Goal: Information Seeking & Learning: Learn about a topic

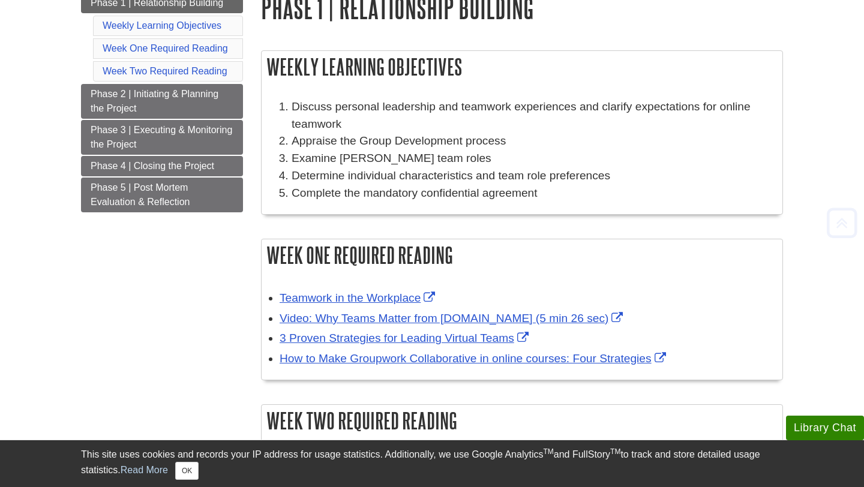
scroll to position [156, 0]
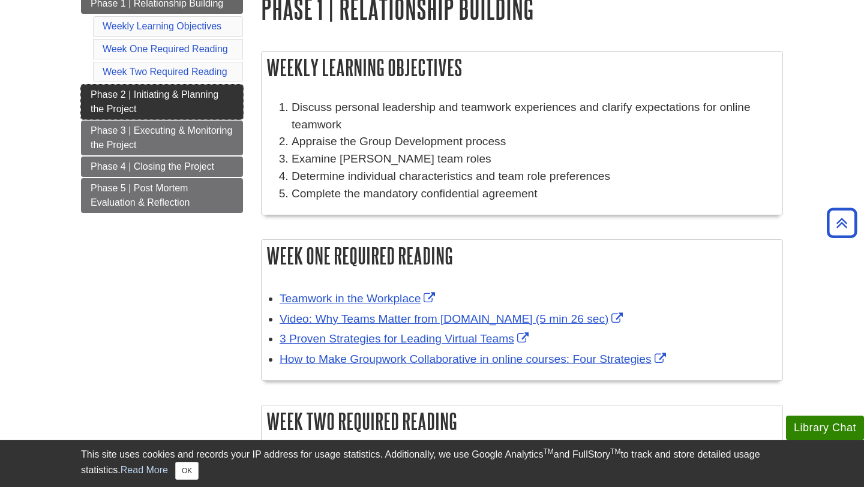
click at [163, 105] on link "Phase 2 | Initiating & Planning the Project" at bounding box center [162, 102] width 162 height 35
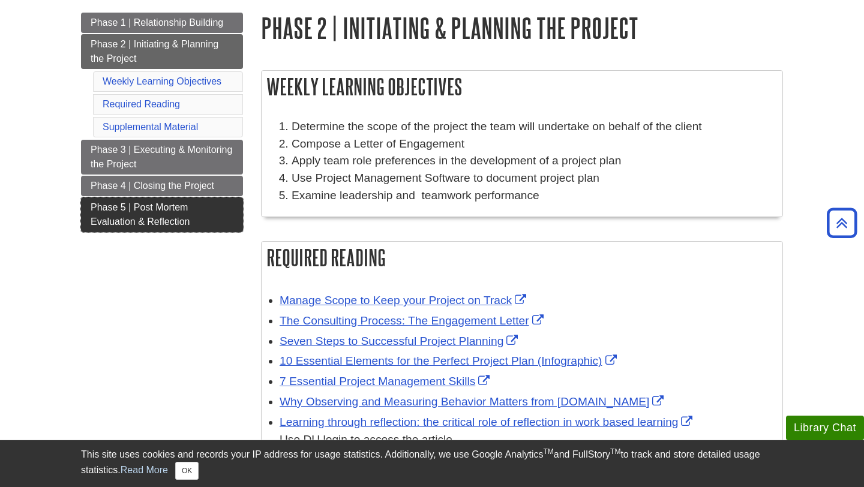
scroll to position [136, 0]
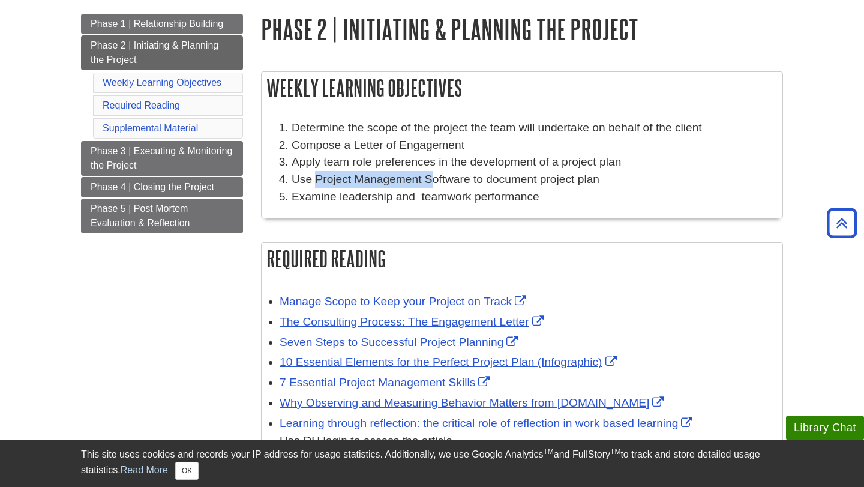
drag, startPoint x: 314, startPoint y: 180, endPoint x: 429, endPoint y: 181, distance: 114.6
click at [429, 181] on li "Use Project Management Software to document project plan" at bounding box center [534, 179] width 485 height 17
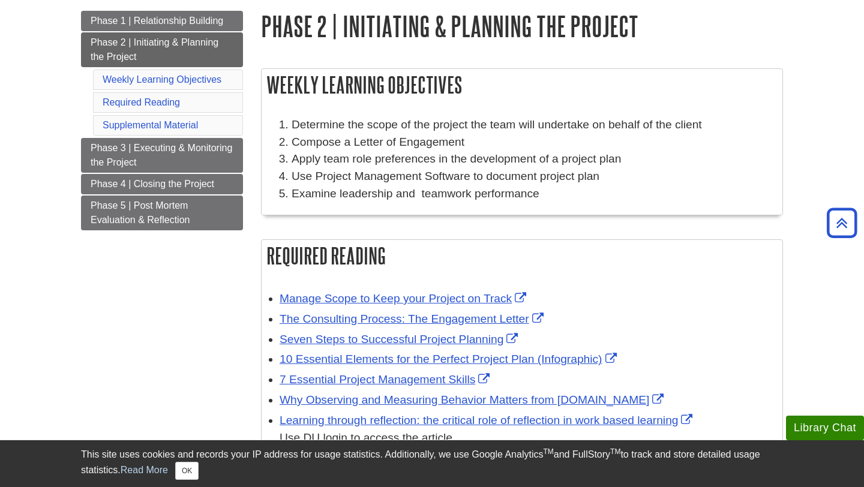
scroll to position [131, 0]
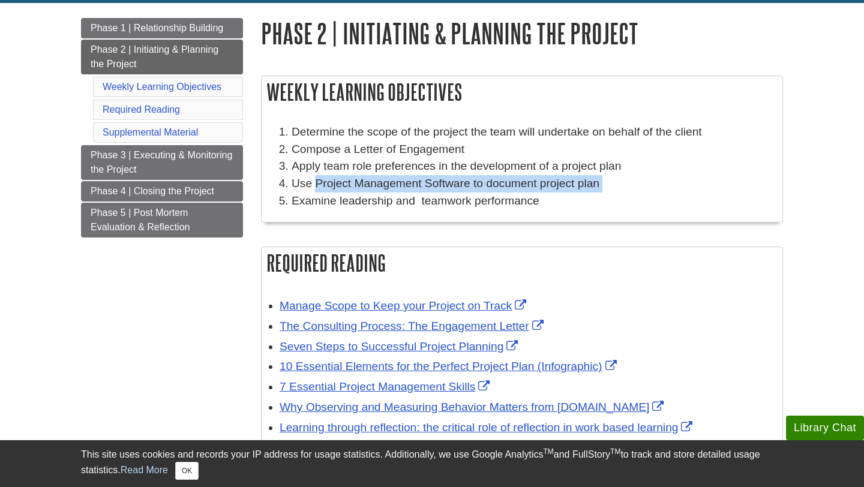
drag, startPoint x: 315, startPoint y: 184, endPoint x: 509, endPoint y: 193, distance: 194.0
click at [509, 193] on ol "Determine the scope of the project the team will undertake on behalf of the cli…" at bounding box center [522, 167] width 509 height 86
click at [476, 185] on li "Use Project Management Software to document project plan" at bounding box center [534, 183] width 485 height 17
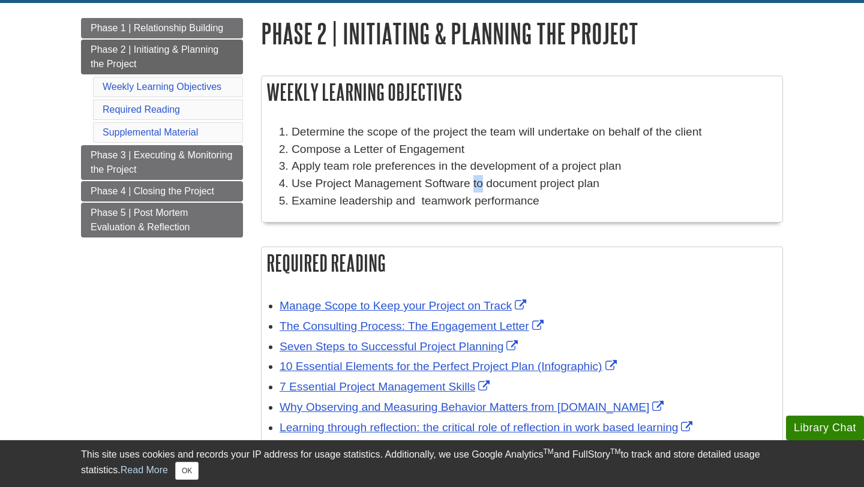
click at [476, 185] on li "Use Project Management Software to document project plan" at bounding box center [534, 183] width 485 height 17
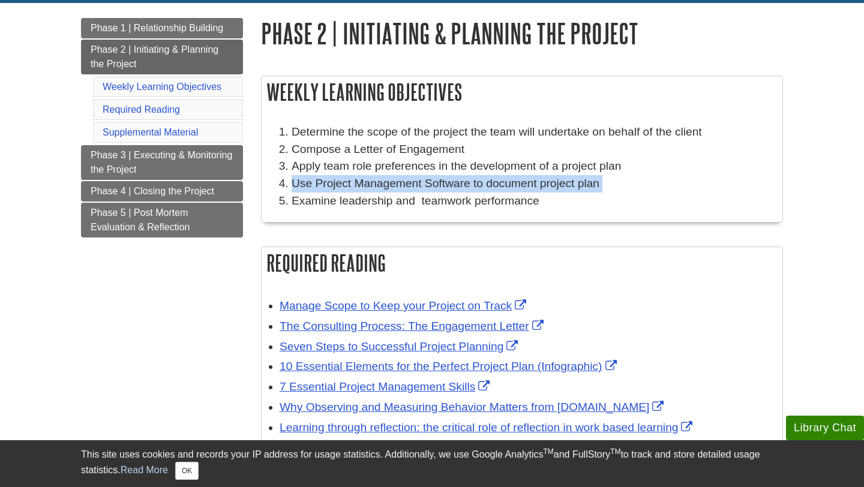
click at [477, 185] on li "Use Project Management Software to document project plan" at bounding box center [534, 183] width 485 height 17
click at [184, 85] on link "Weekly Learning Objectives" at bounding box center [162, 87] width 119 height 10
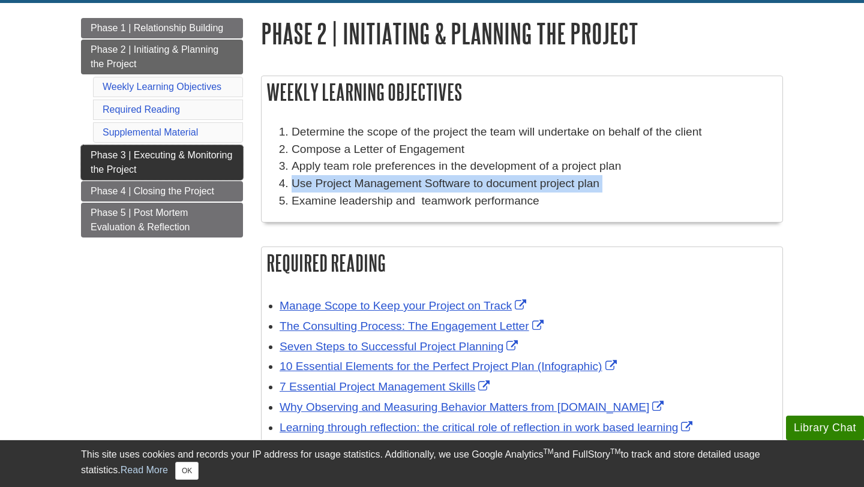
scroll to position [207, 0]
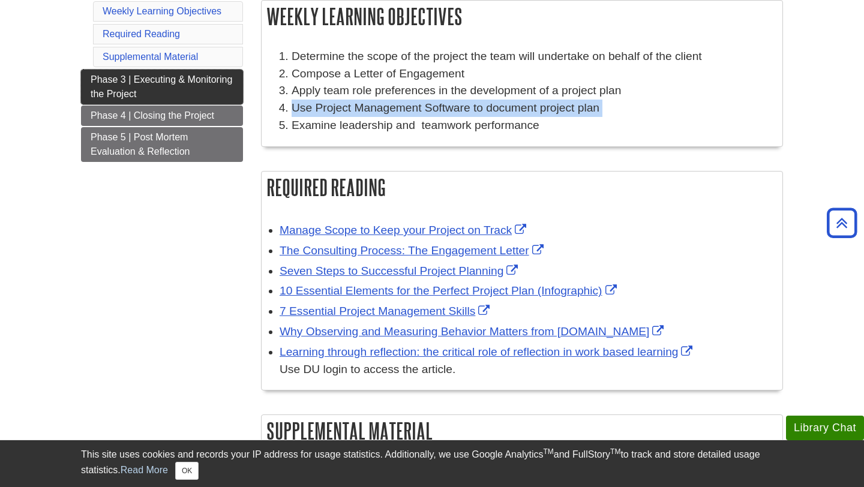
click at [178, 84] on span "Phase 3 | Executing & Monitoring the Project" at bounding box center [162, 86] width 142 height 25
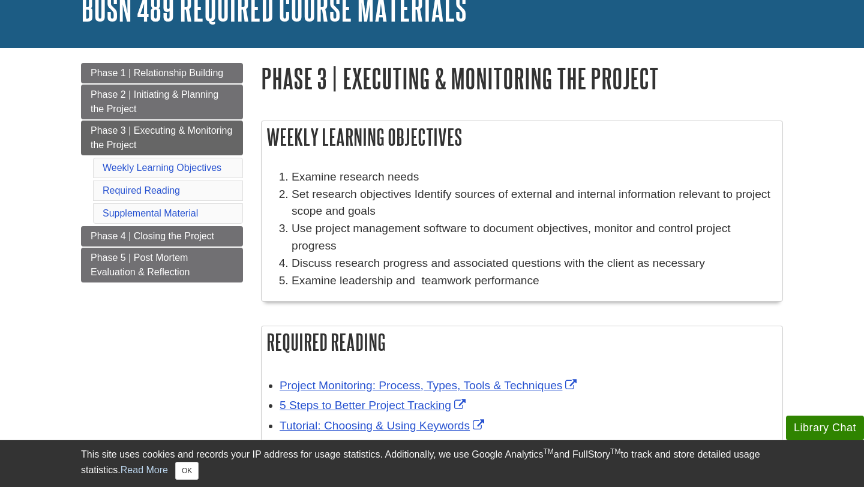
scroll to position [90, 0]
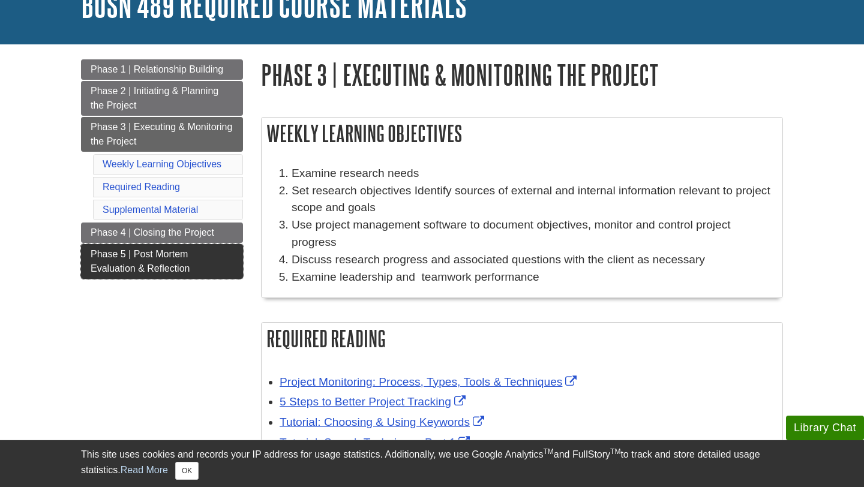
click at [210, 247] on link "Phase 5 | Post Mortem Evaluation & Reflection" at bounding box center [162, 261] width 162 height 35
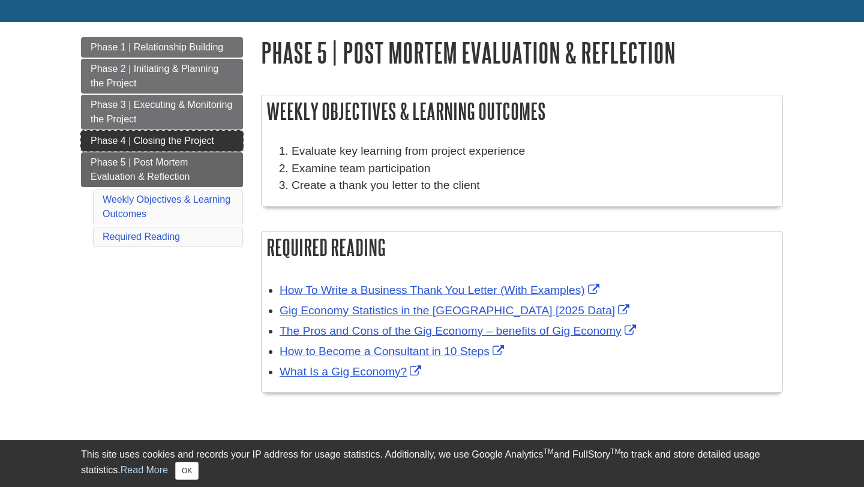
scroll to position [114, 0]
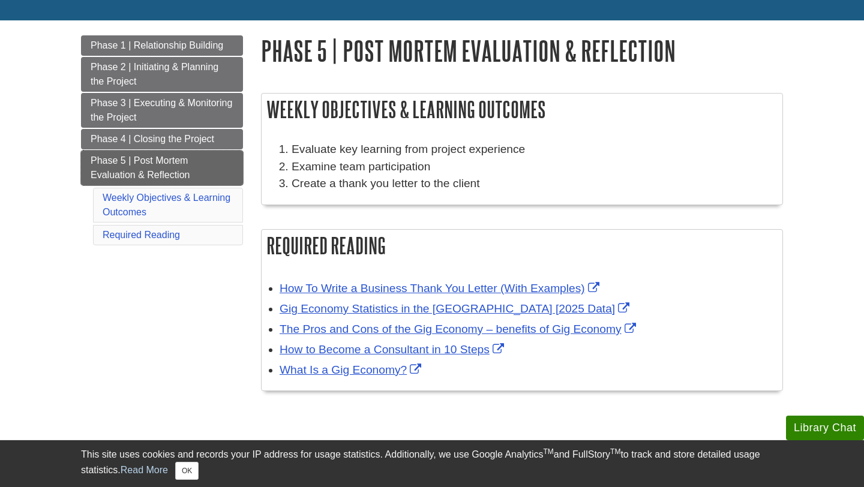
click at [176, 167] on link "Phase 5 | Post Mortem Evaluation & Reflection" at bounding box center [162, 168] width 162 height 35
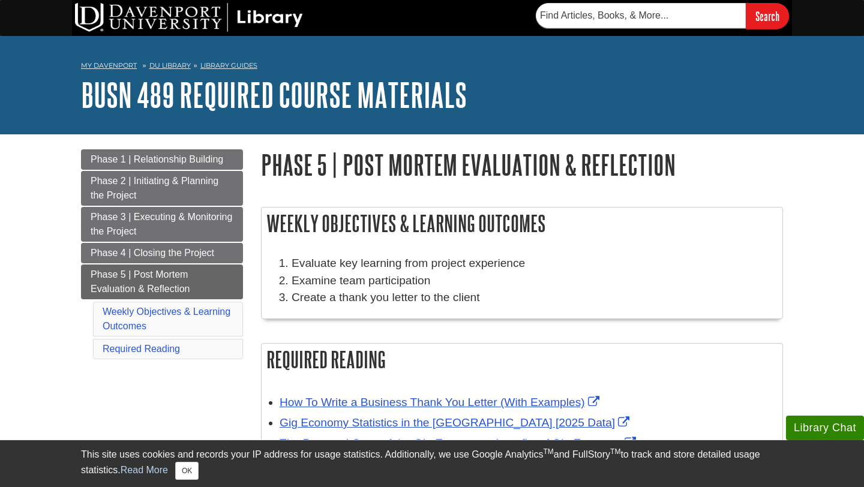
click at [199, 324] on li "Weekly Objectives & Learning Outcomes" at bounding box center [168, 319] width 150 height 35
click at [199, 319] on li "Weekly Objectives & Learning Outcomes" at bounding box center [168, 319] width 150 height 35
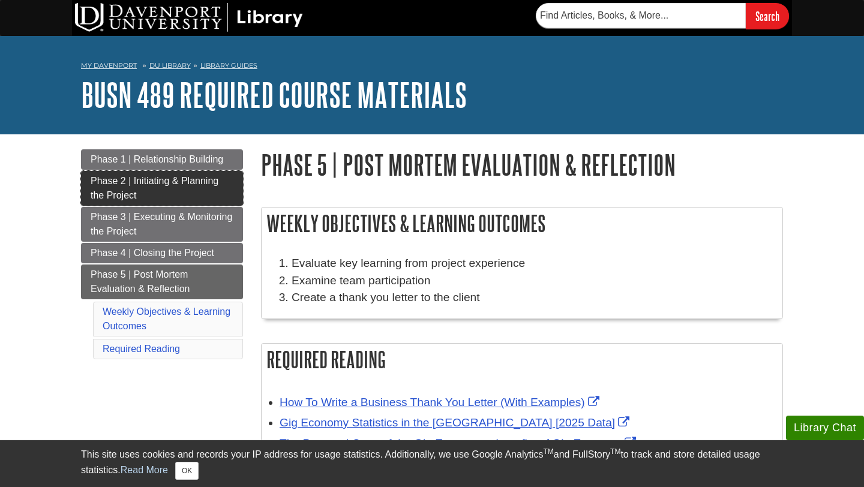
click at [169, 173] on link "Phase 2 | Initiating & Planning the Project" at bounding box center [162, 188] width 162 height 35
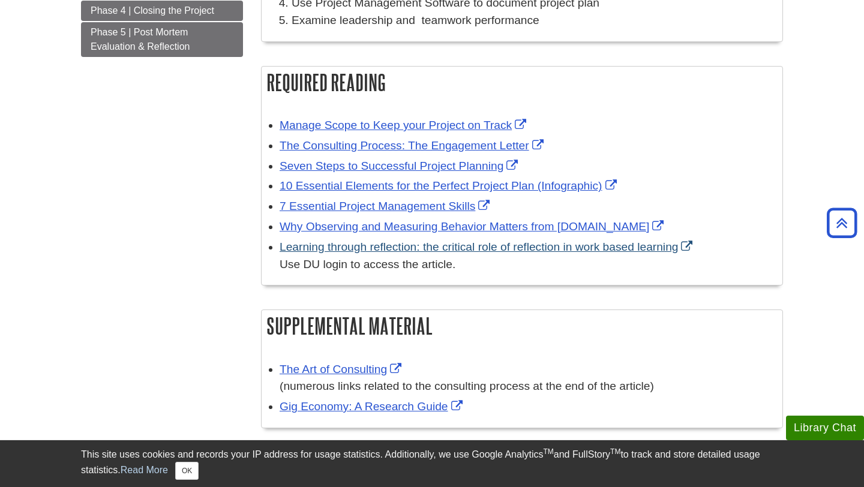
scroll to position [313, 0]
